Goal: Transaction & Acquisition: Obtain resource

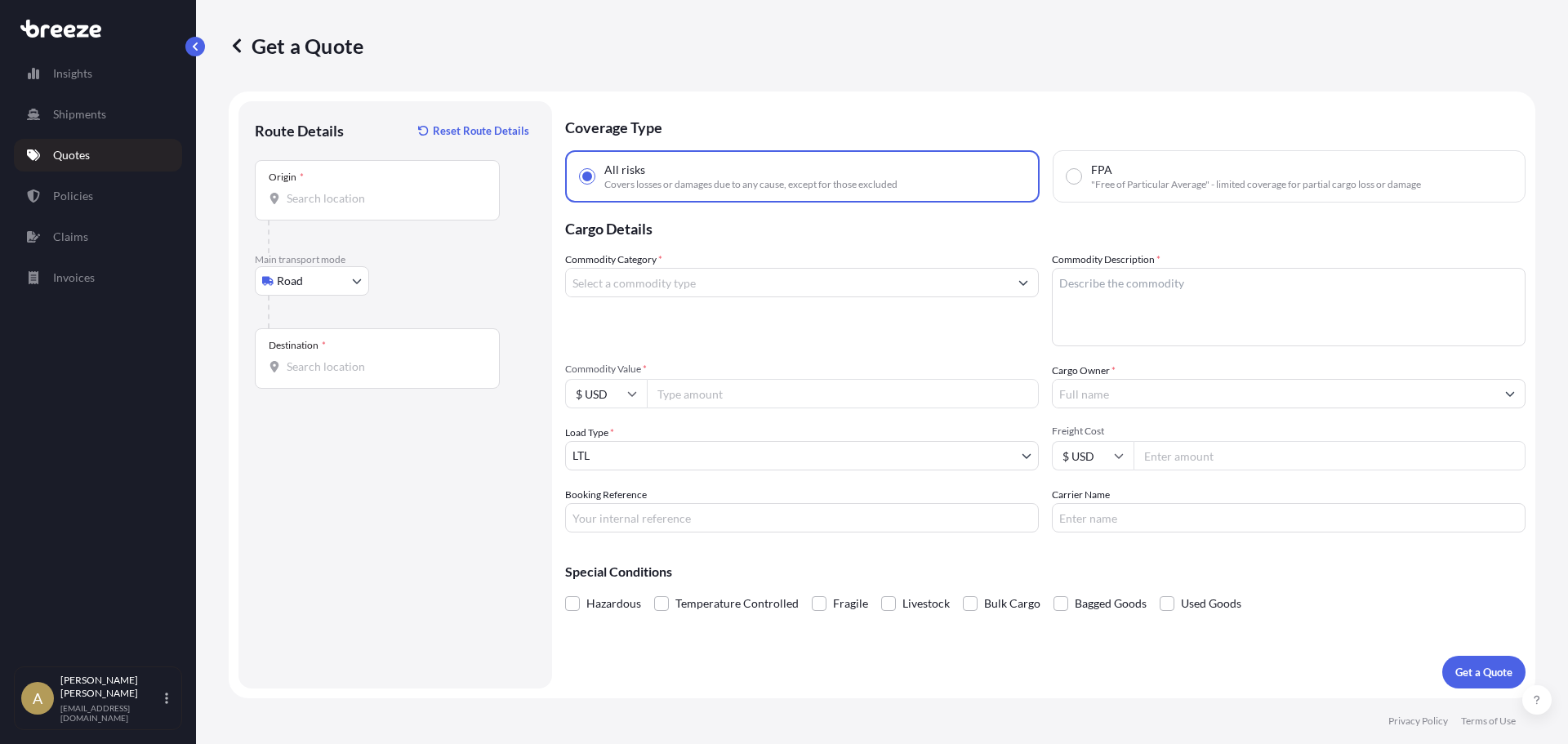
select select "Road"
select select "1"
click at [338, 198] on input "Origin *" at bounding box center [382, 198] width 193 height 17
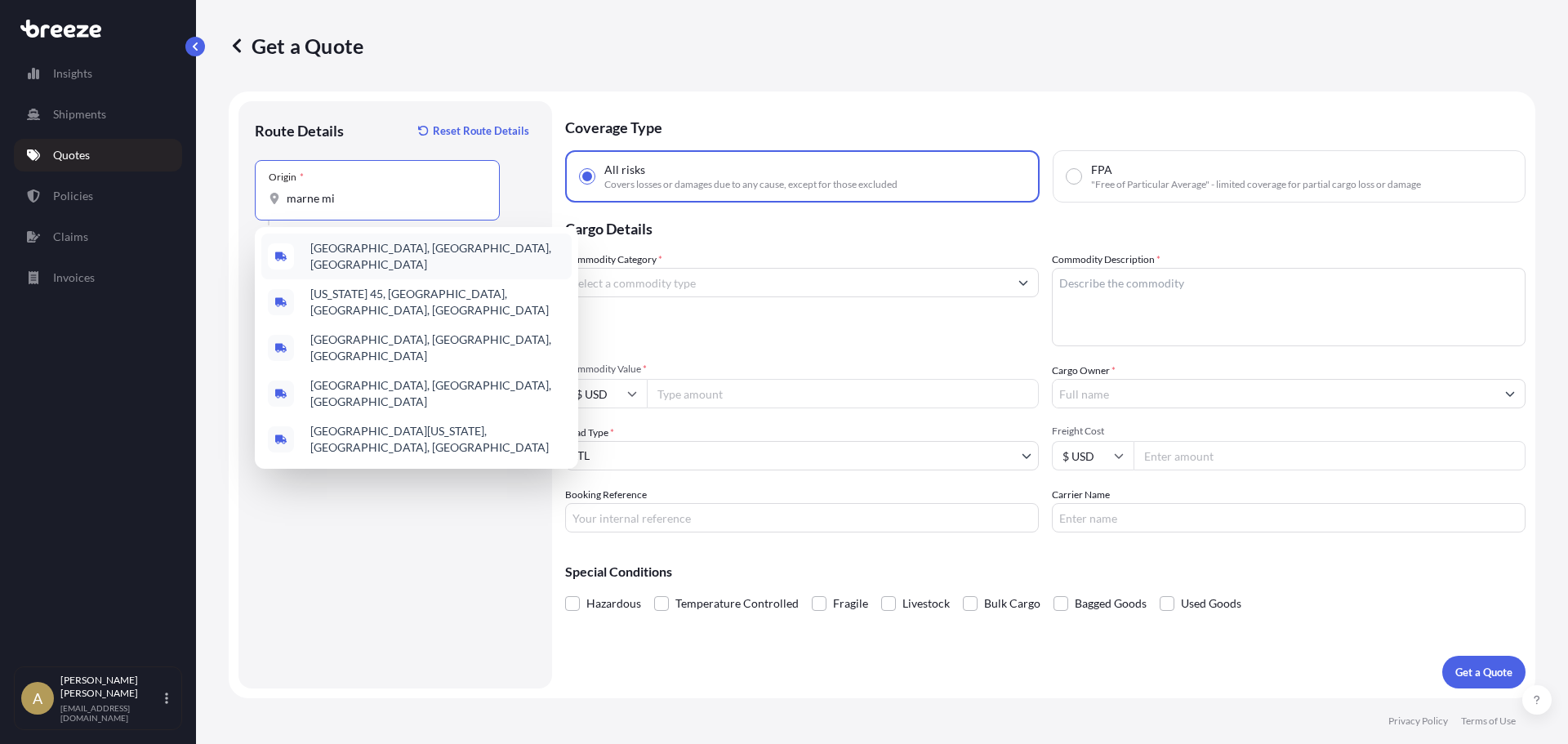
click at [366, 247] on span "[GEOGRAPHIC_DATA], [GEOGRAPHIC_DATA], [GEOGRAPHIC_DATA]" at bounding box center [438, 256] width 255 height 32
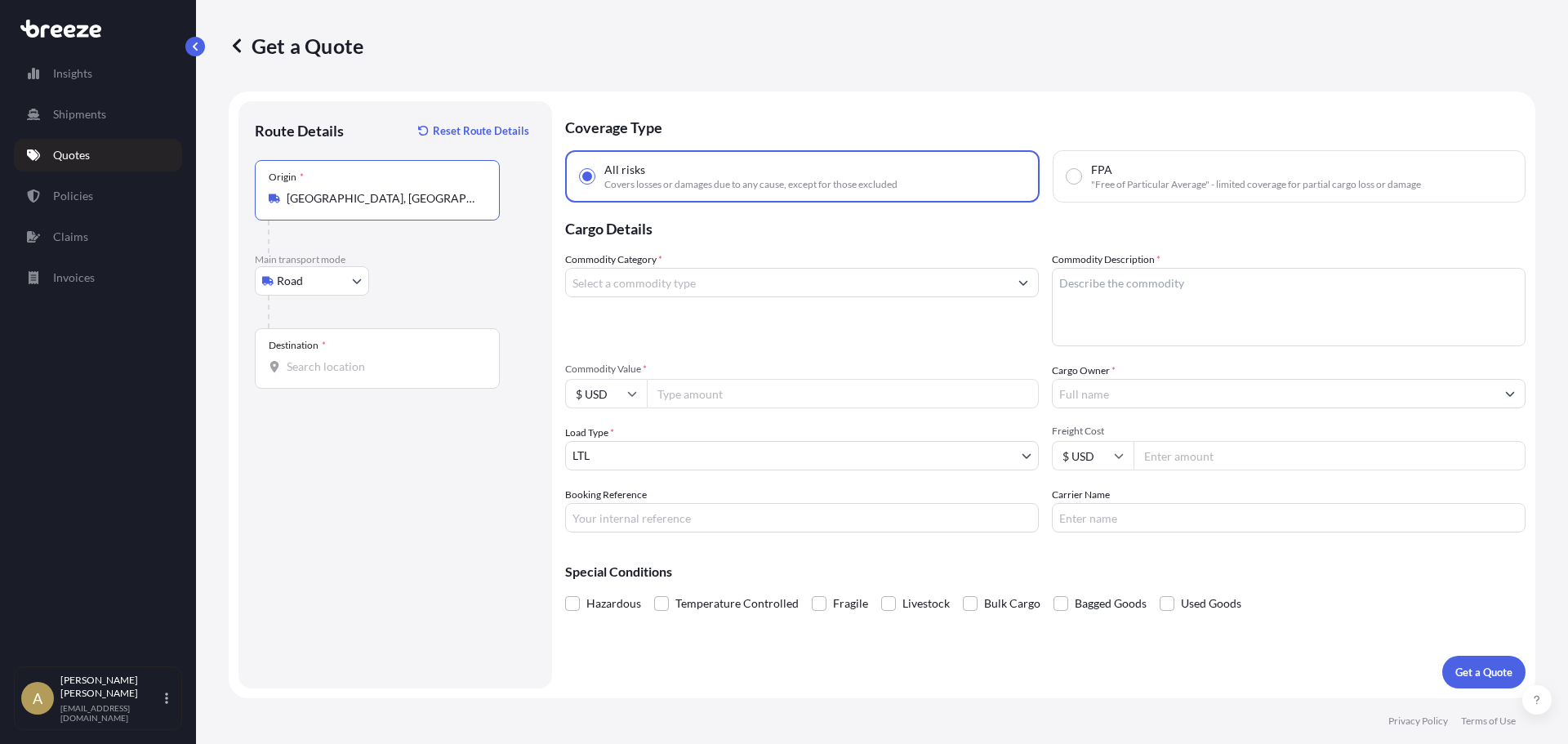
type input "[GEOGRAPHIC_DATA], [GEOGRAPHIC_DATA], [GEOGRAPHIC_DATA]"
click at [335, 373] on input "Destination *" at bounding box center [382, 367] width 193 height 17
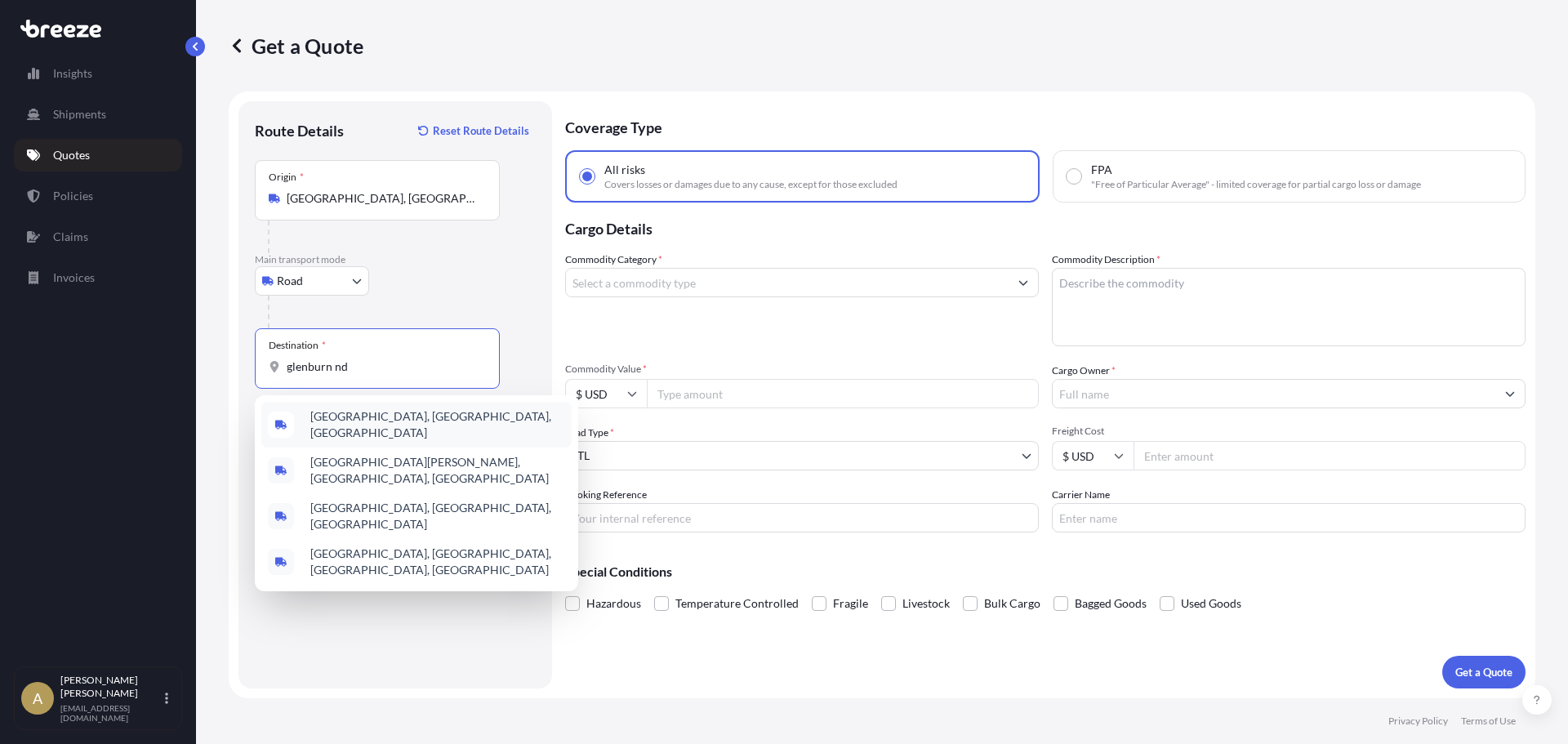
click at [362, 415] on span "[GEOGRAPHIC_DATA], [GEOGRAPHIC_DATA], [GEOGRAPHIC_DATA]" at bounding box center [438, 423] width 255 height 32
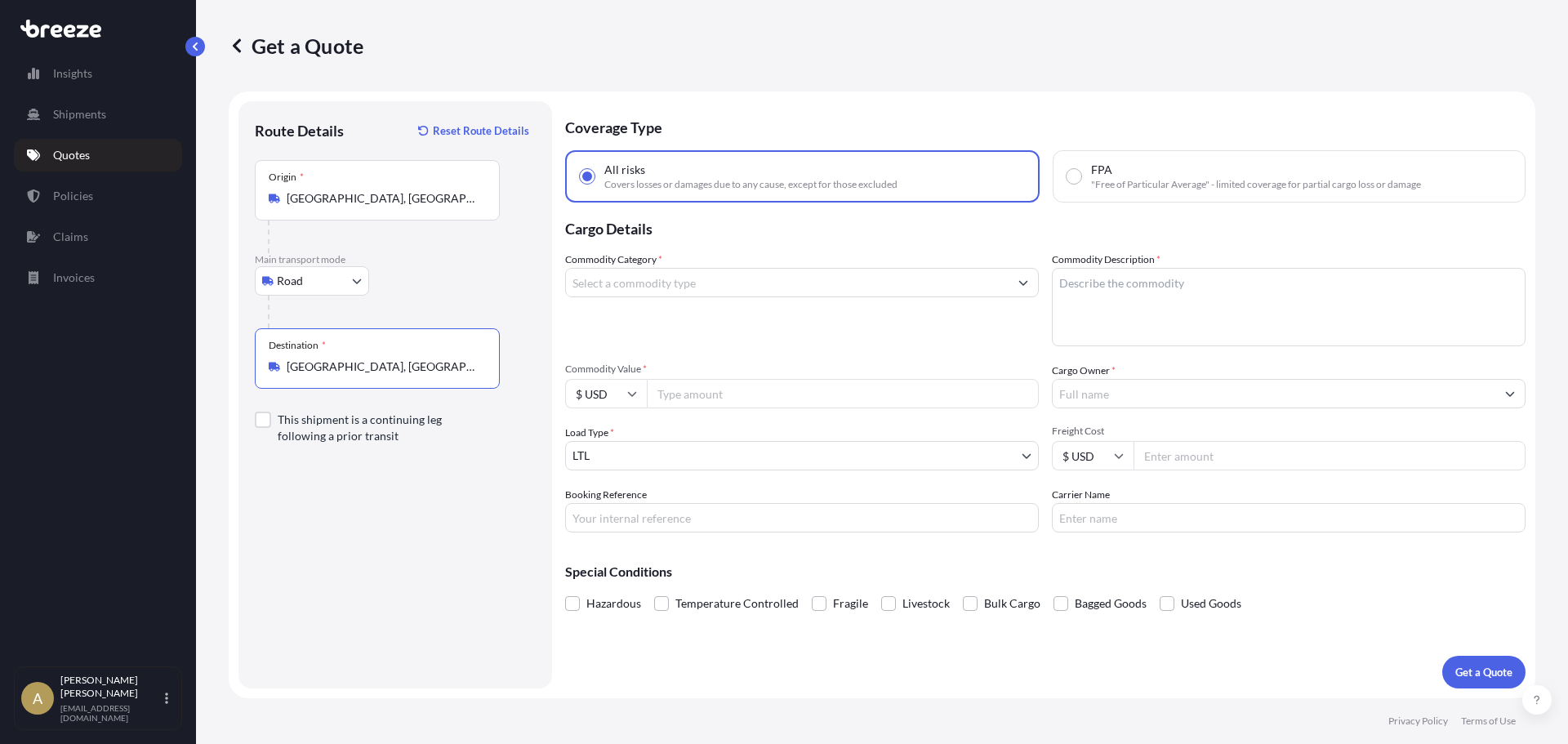
type input "[GEOGRAPHIC_DATA], [GEOGRAPHIC_DATA], [GEOGRAPHIC_DATA]"
click at [670, 301] on div "Commodity Category *" at bounding box center [801, 299] width 474 height 95
click at [663, 282] on input "Commodity Category *" at bounding box center [786, 282] width 442 height 29
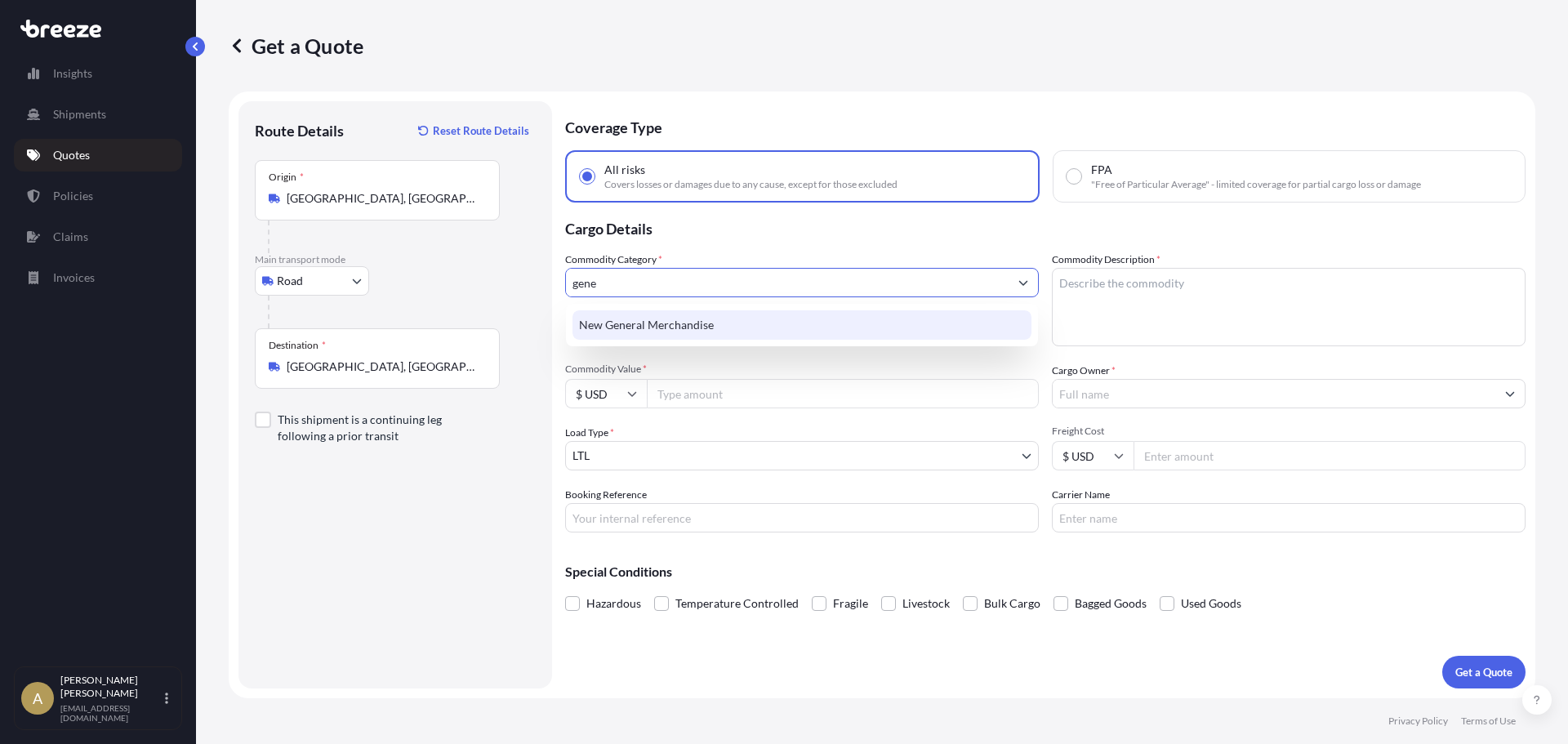
click at [673, 316] on div "New General Merchandise" at bounding box center [802, 325] width 459 height 29
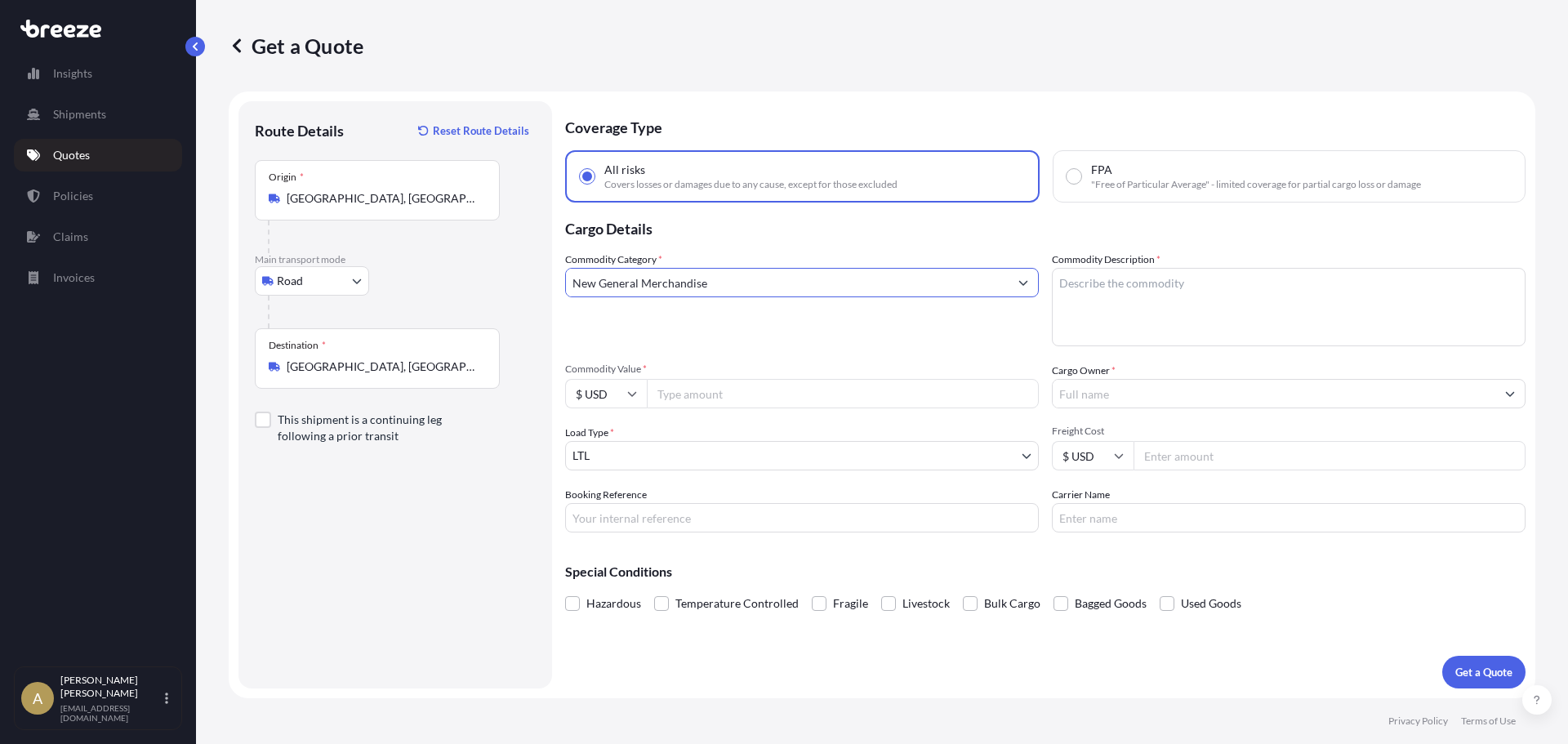
type input "New General Merchandise"
click at [1123, 310] on textarea "Commodity Description *" at bounding box center [1289, 307] width 474 height 78
type textarea "Pine beams, spindles,"
click at [1227, 290] on textarea "Pine beams, spindles," at bounding box center [1289, 307] width 474 height 78
click at [802, 398] on input "Commodity Value *" at bounding box center [843, 393] width 392 height 29
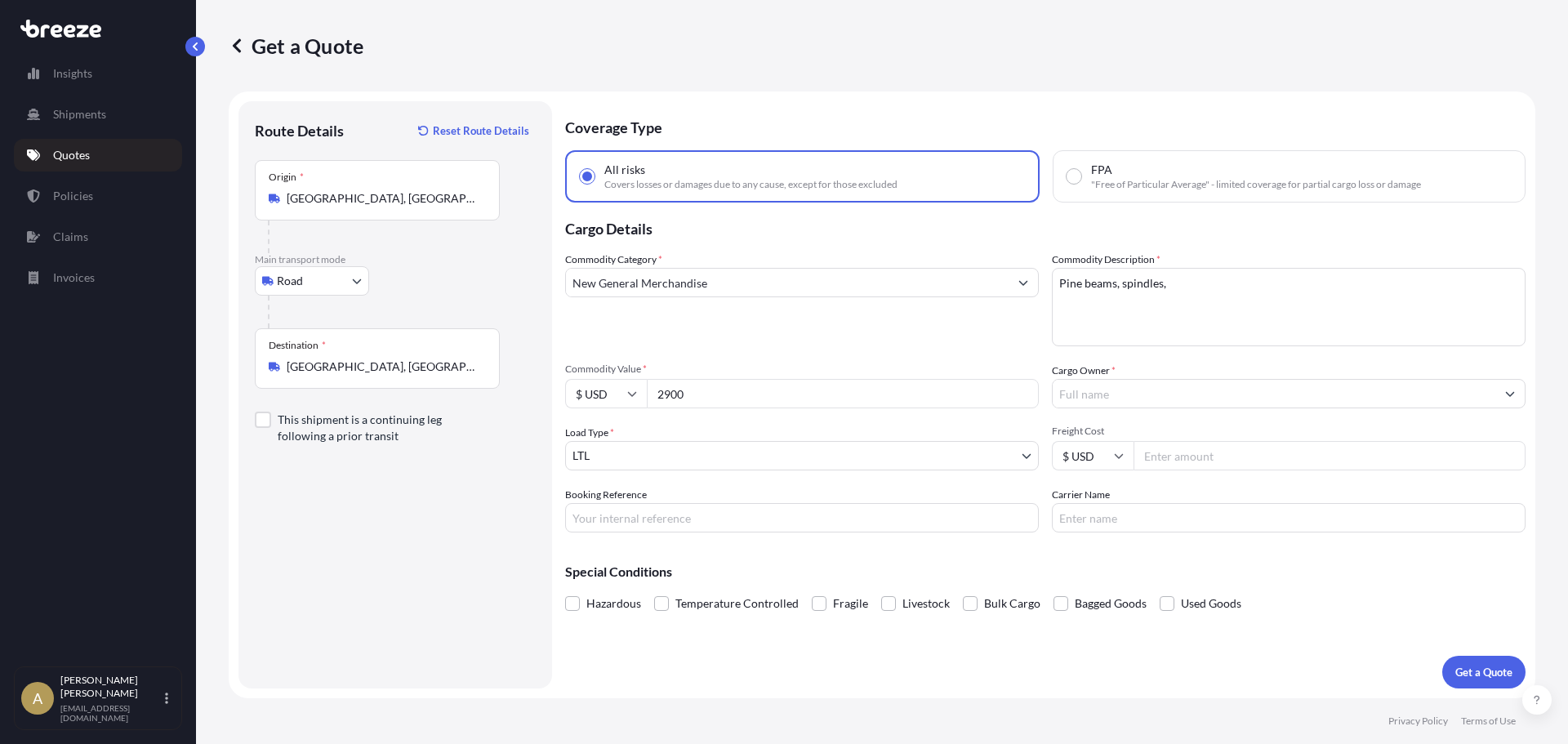
type input "2900"
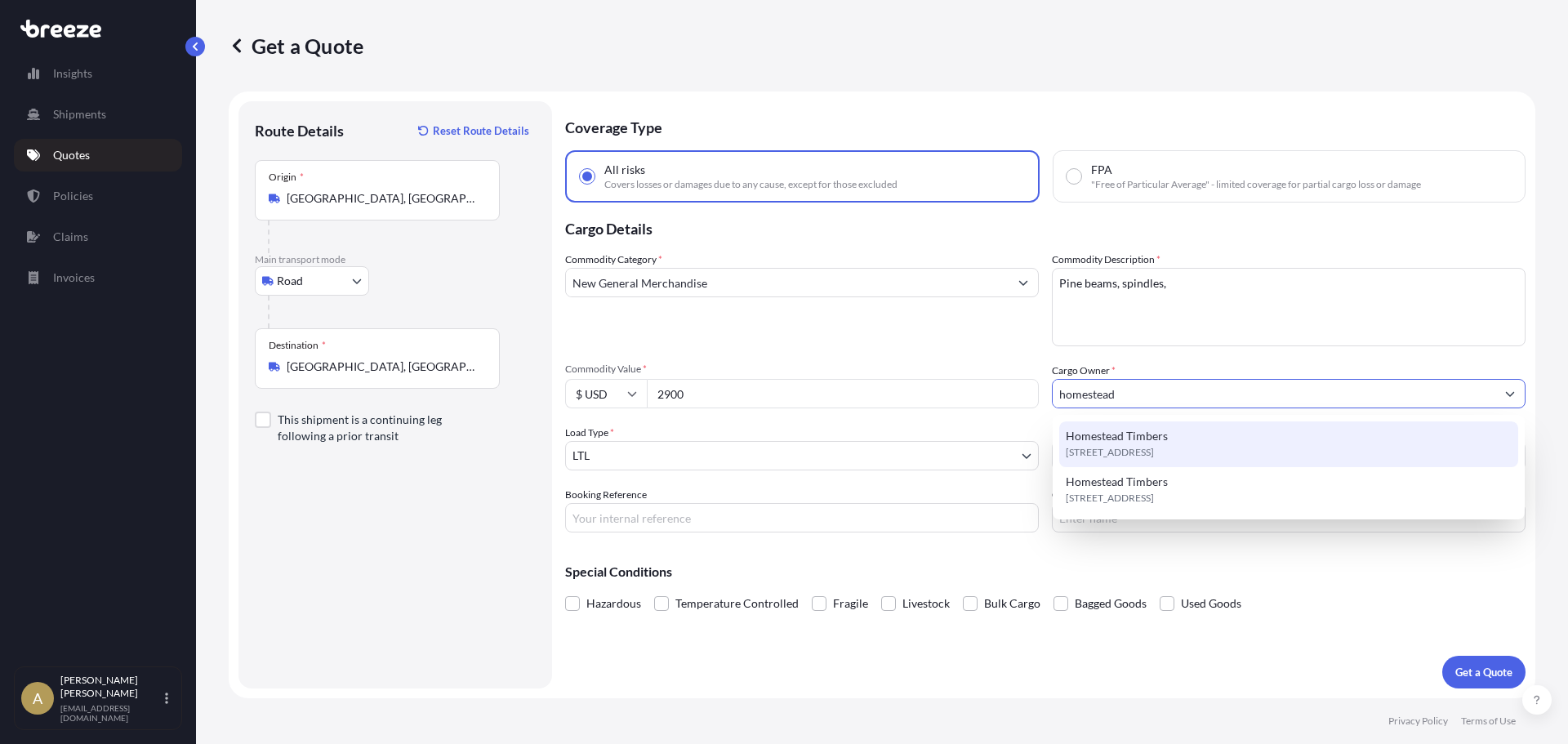
click at [1266, 452] on div "Homestead Timbers [STREET_ADDRESS]" at bounding box center [1289, 444] width 459 height 46
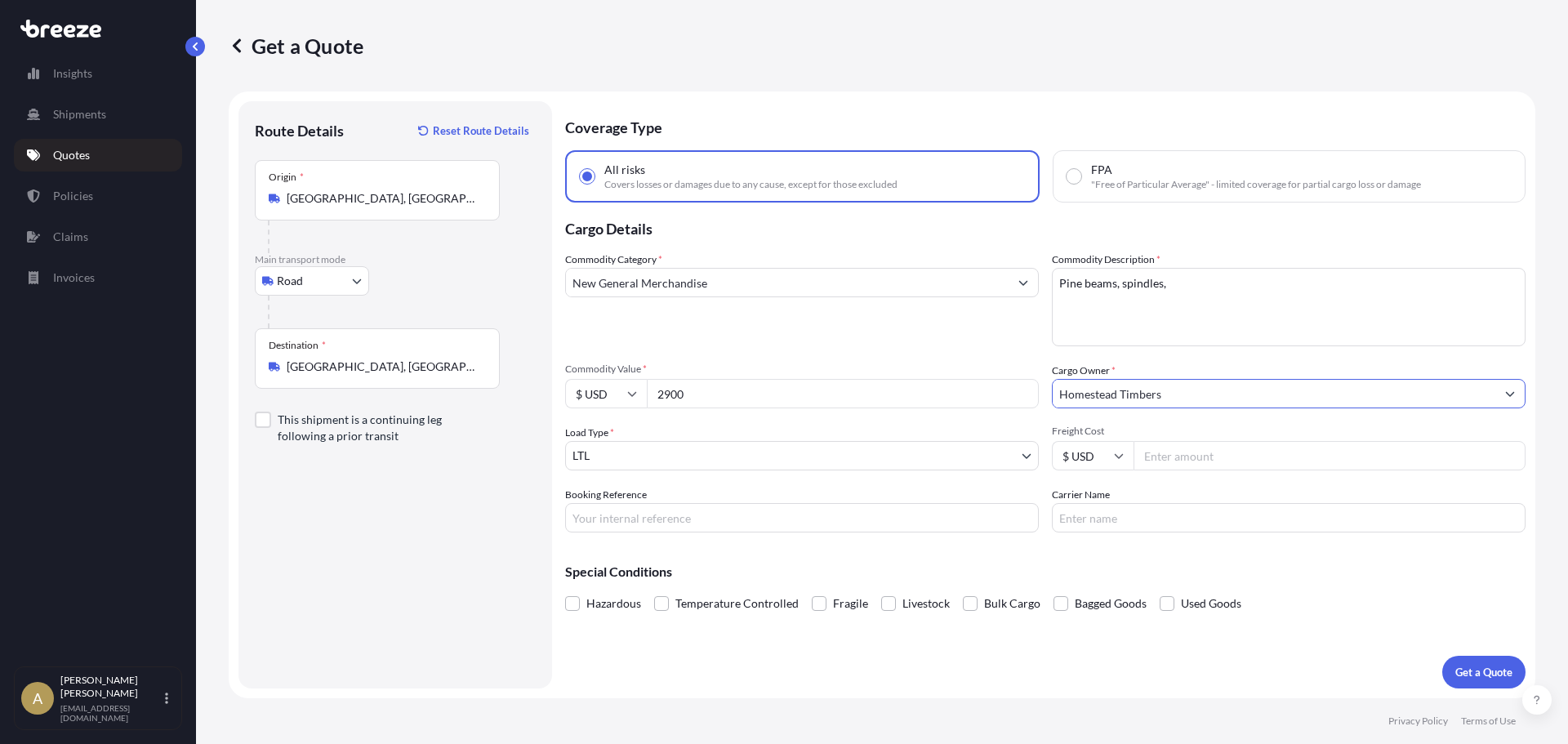
type input "Homestead Timbers"
click at [1226, 457] on input "Freight Cost" at bounding box center [1330, 456] width 392 height 29
type input "585.84"
click at [1461, 666] on p "Get a Quote" at bounding box center [1484, 671] width 57 height 17
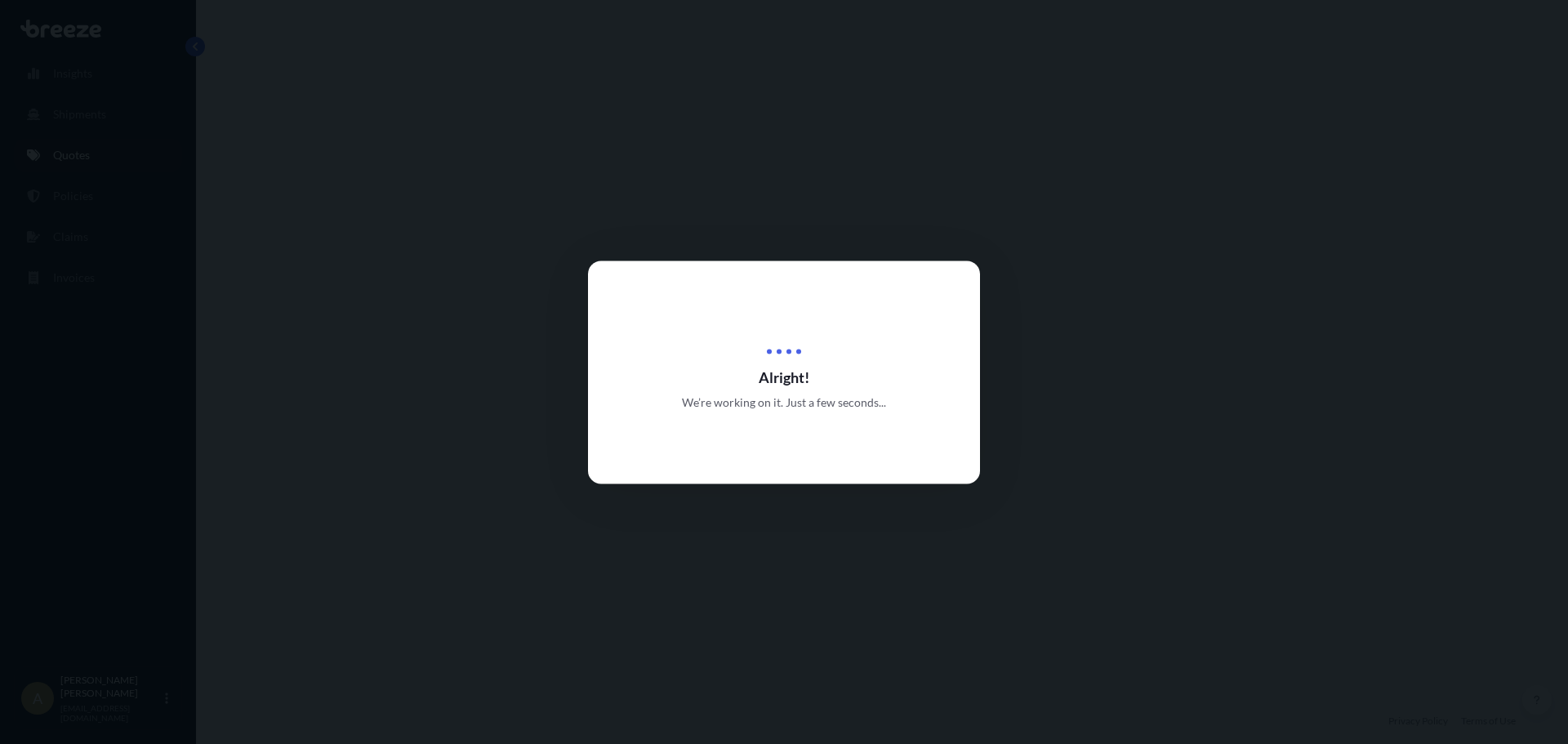
select select "Road"
select select "1"
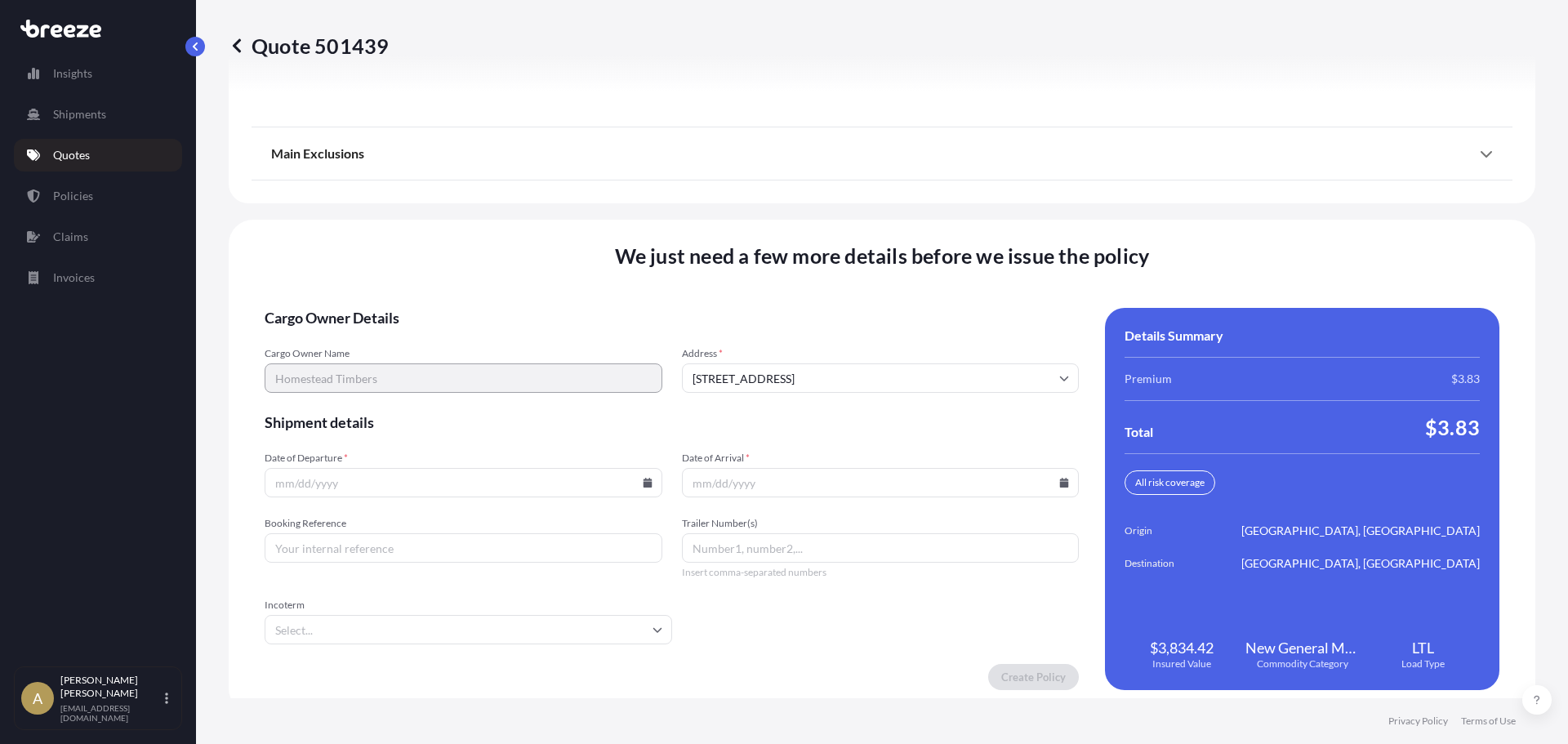
scroll to position [2108, 0]
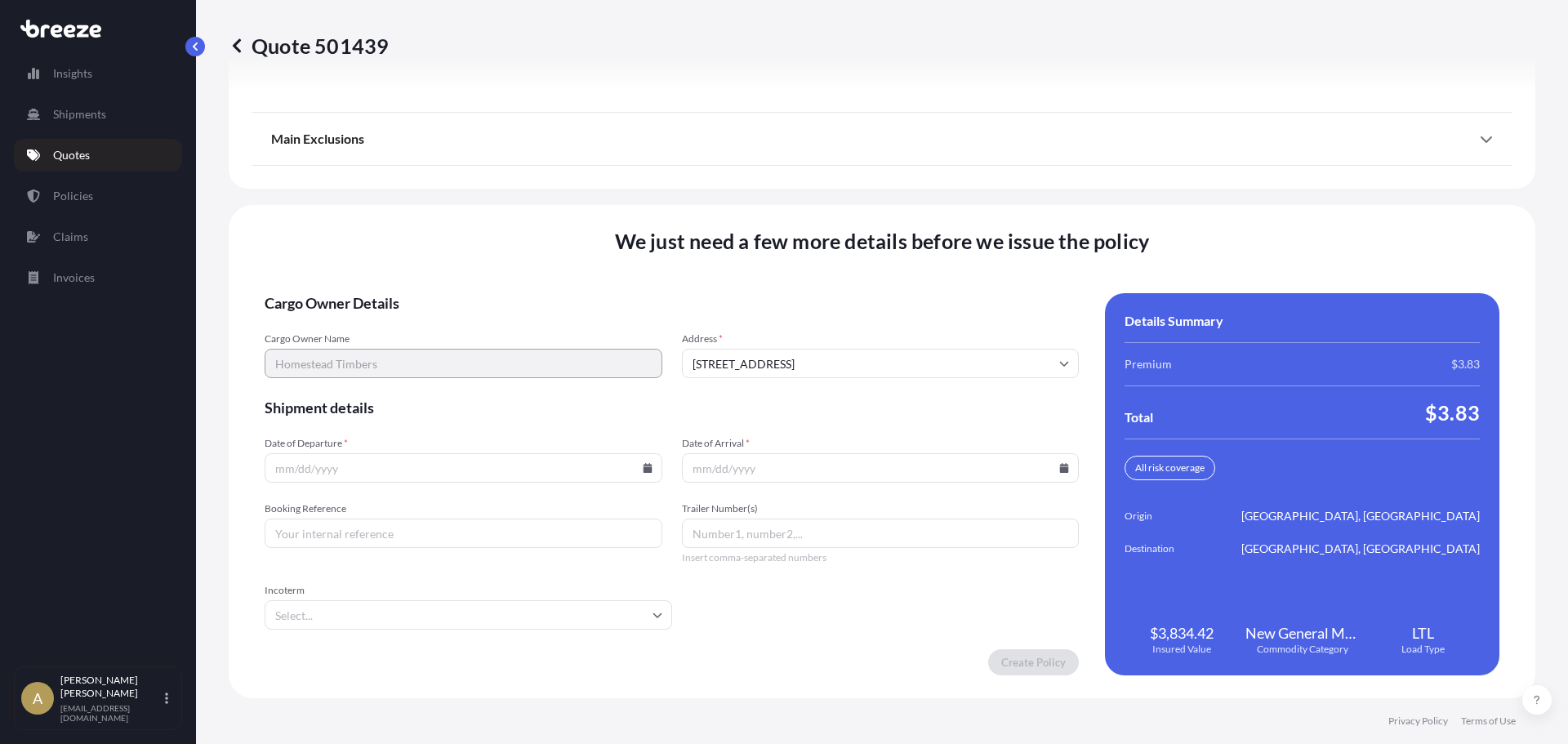
click at [646, 470] on icon at bounding box center [647, 468] width 9 height 10
click at [389, 323] on button "14" at bounding box center [385, 322] width 26 height 26
type input "[DATE]"
click at [1060, 466] on icon at bounding box center [1064, 468] width 9 height 10
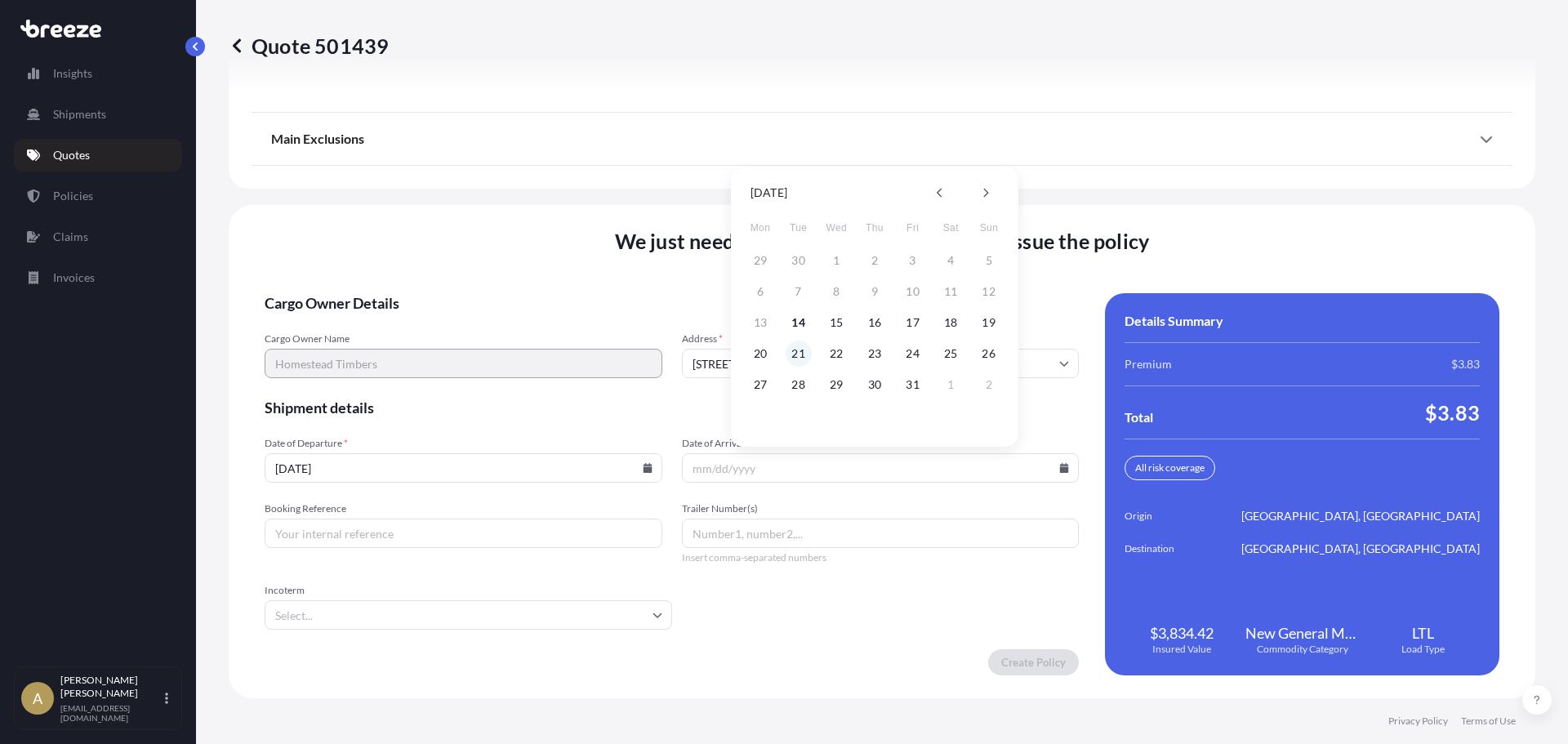
click at [804, 359] on button "21" at bounding box center [798, 353] width 26 height 26
type input "[DATE]"
